Goal: Find specific page/section: Find specific page/section

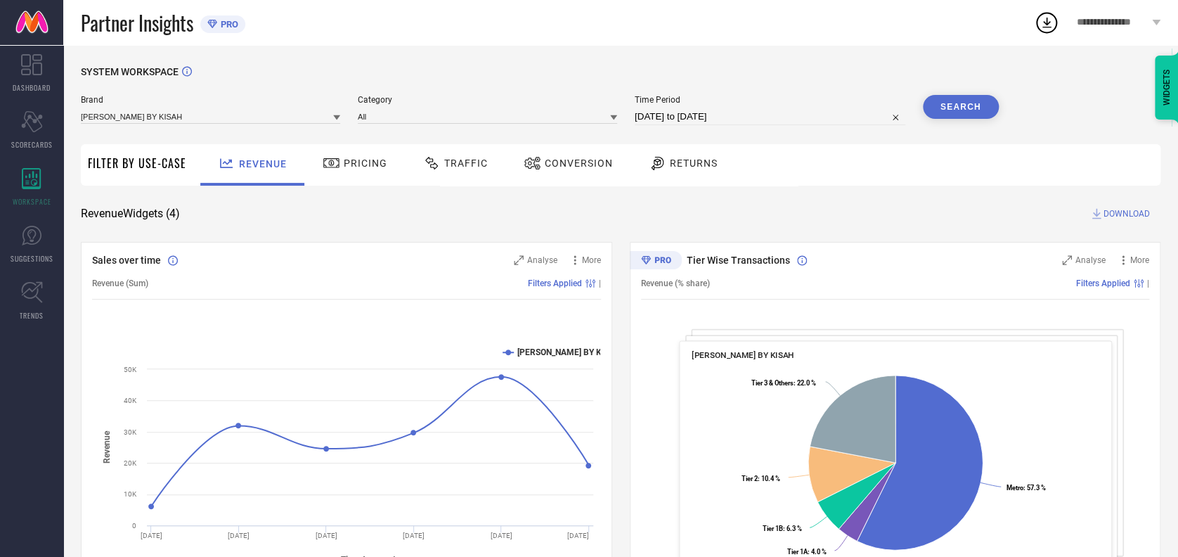
click at [356, 170] on div "Pricing" at bounding box center [355, 163] width 72 height 24
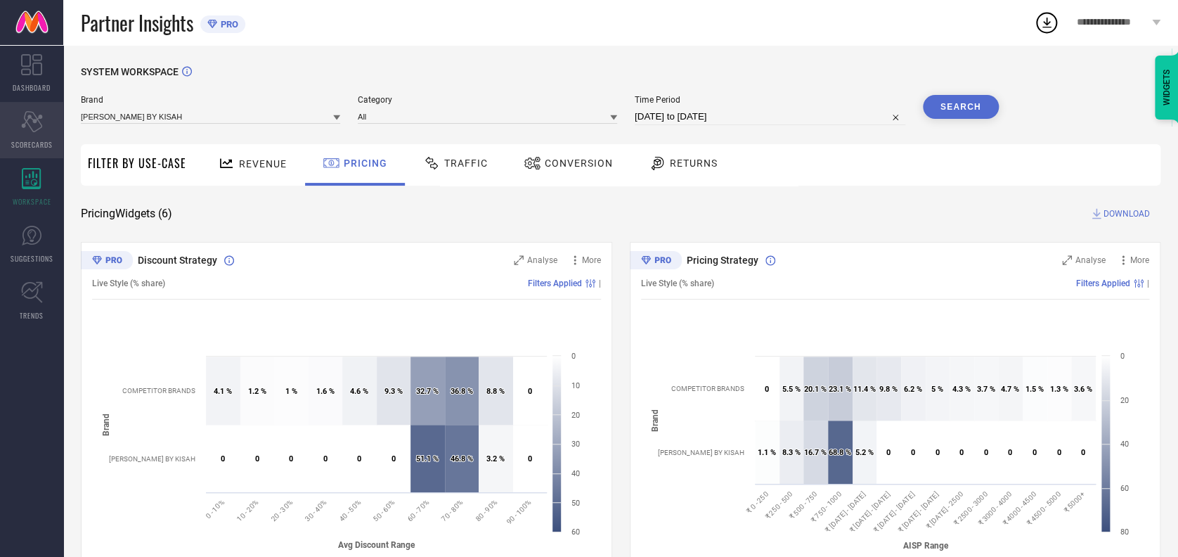
click at [25, 132] on div "Scorecard SCORECARDS" at bounding box center [31, 130] width 63 height 56
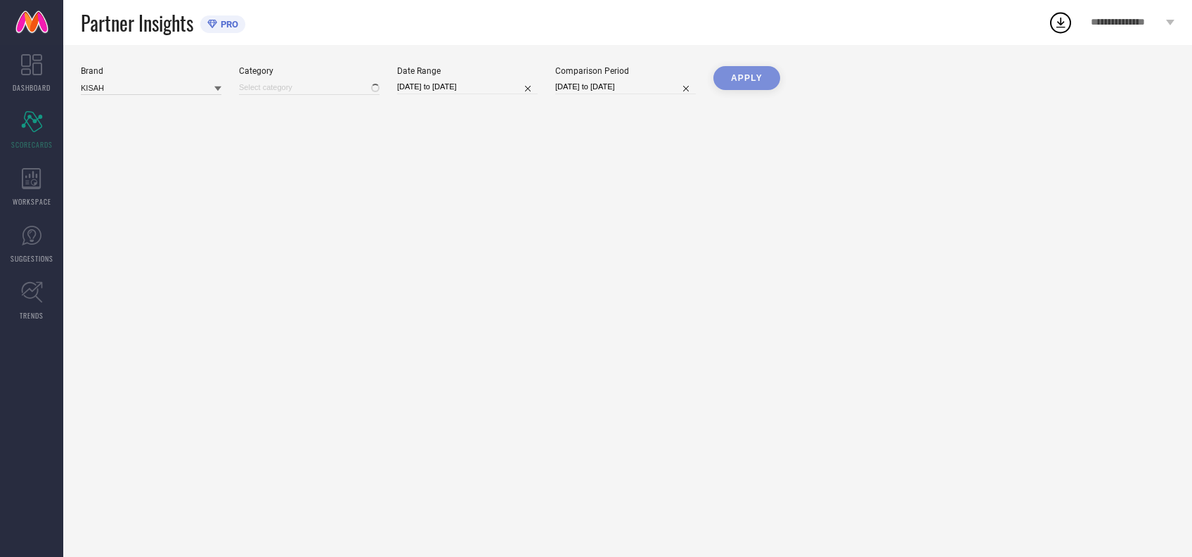
type input "Men-Dhotis"
